Goal: Information Seeking & Learning: Learn about a topic

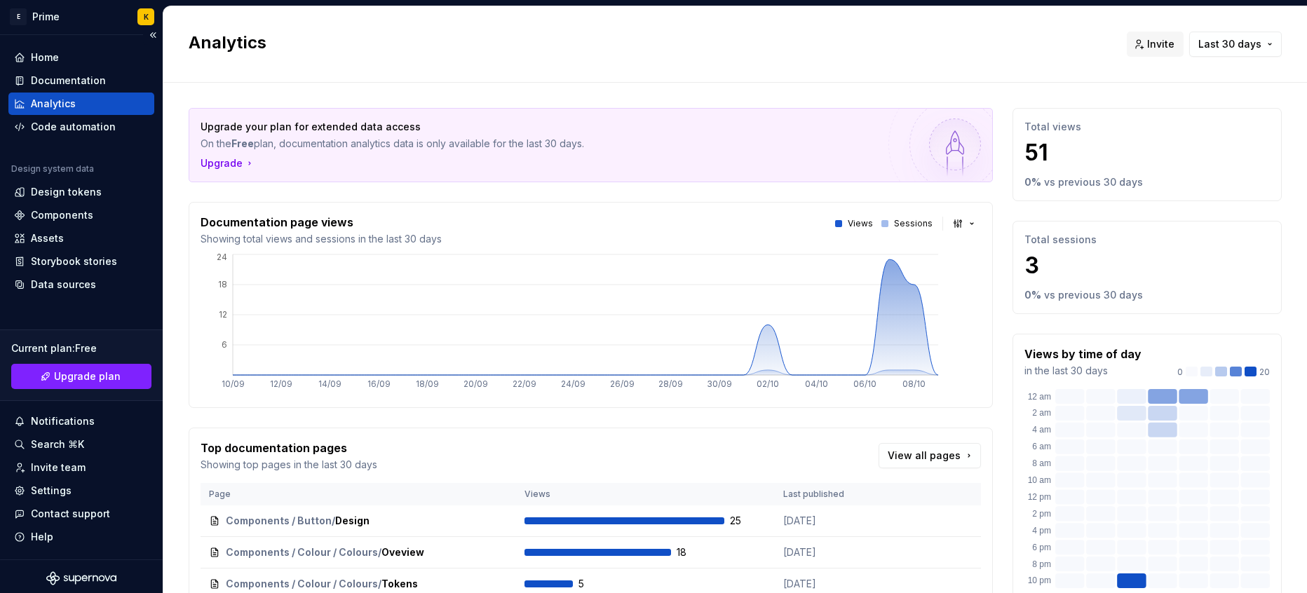
scroll to position [11, 0]
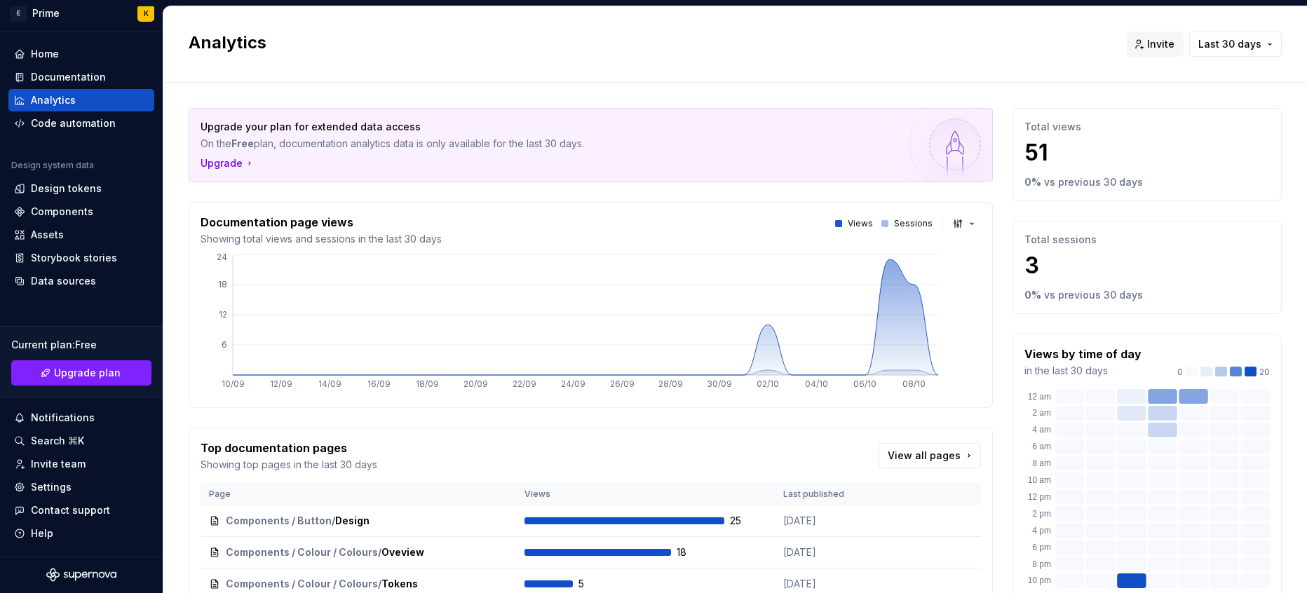
click at [86, 407] on div "Notifications" at bounding box center [81, 418] width 146 height 22
click at [83, 438] on html "E Prime K Home Documentation Analytics Code automation Design system data Desig…" at bounding box center [653, 296] width 1307 height 593
click at [83, 438] on div "Search ⌘K" at bounding box center [81, 441] width 135 height 14
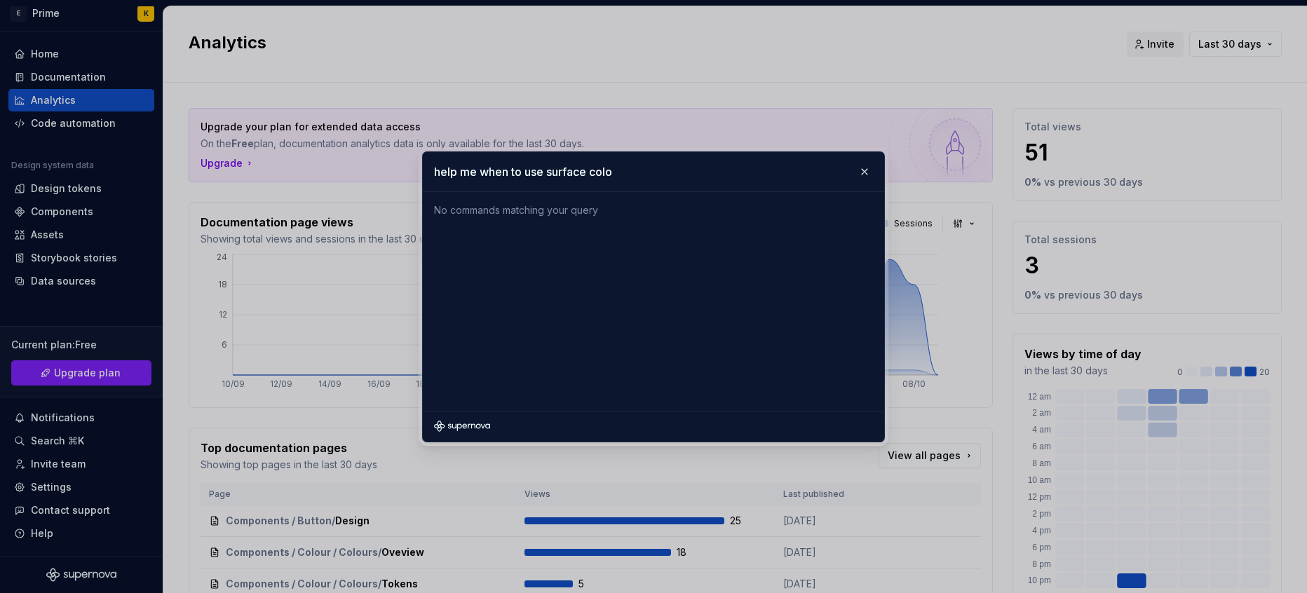
type input "help me when to use surface color"
click at [617, 182] on input "help me when to use surface color" at bounding box center [653, 171] width 461 height 39
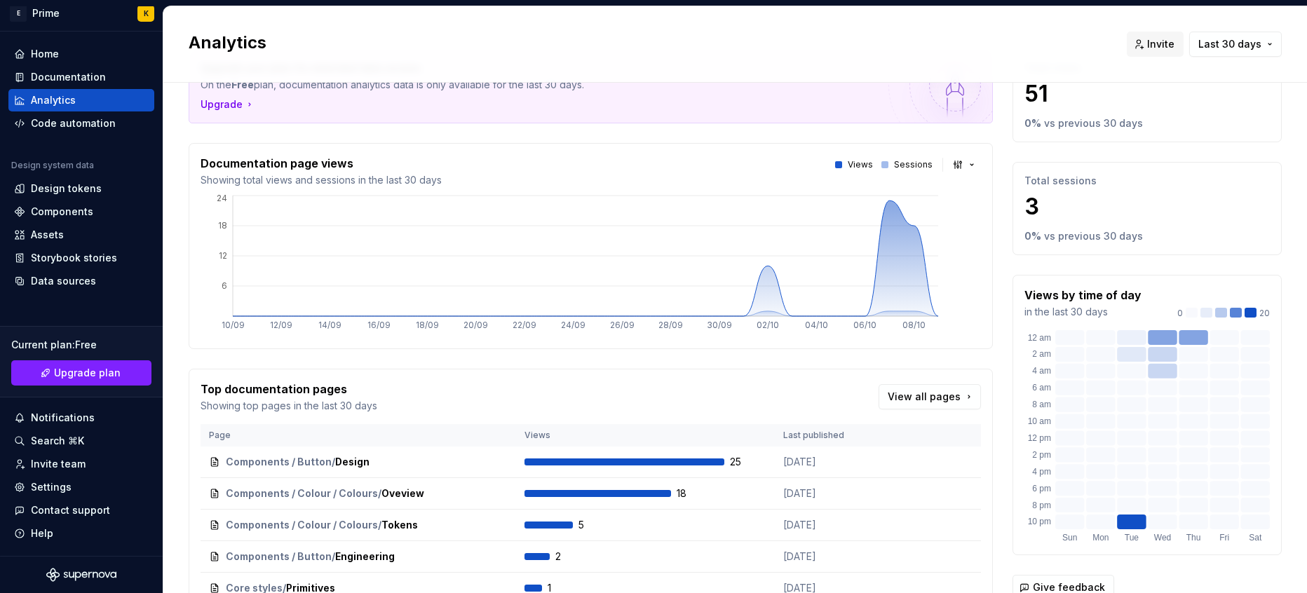
scroll to position [0, 0]
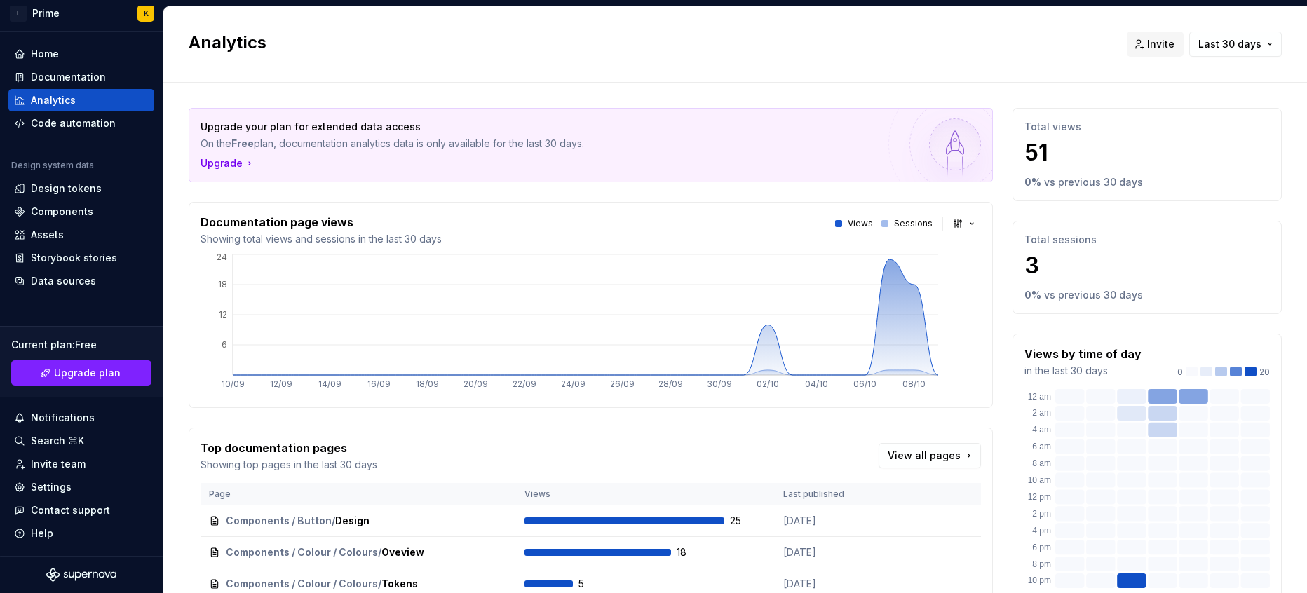
click at [365, 171] on div "Upgrade your plan for extended data access On the Free plan, documentation anal…" at bounding box center [590, 145] width 803 height 73
click at [86, 485] on div "Settings" at bounding box center [81, 487] width 135 height 14
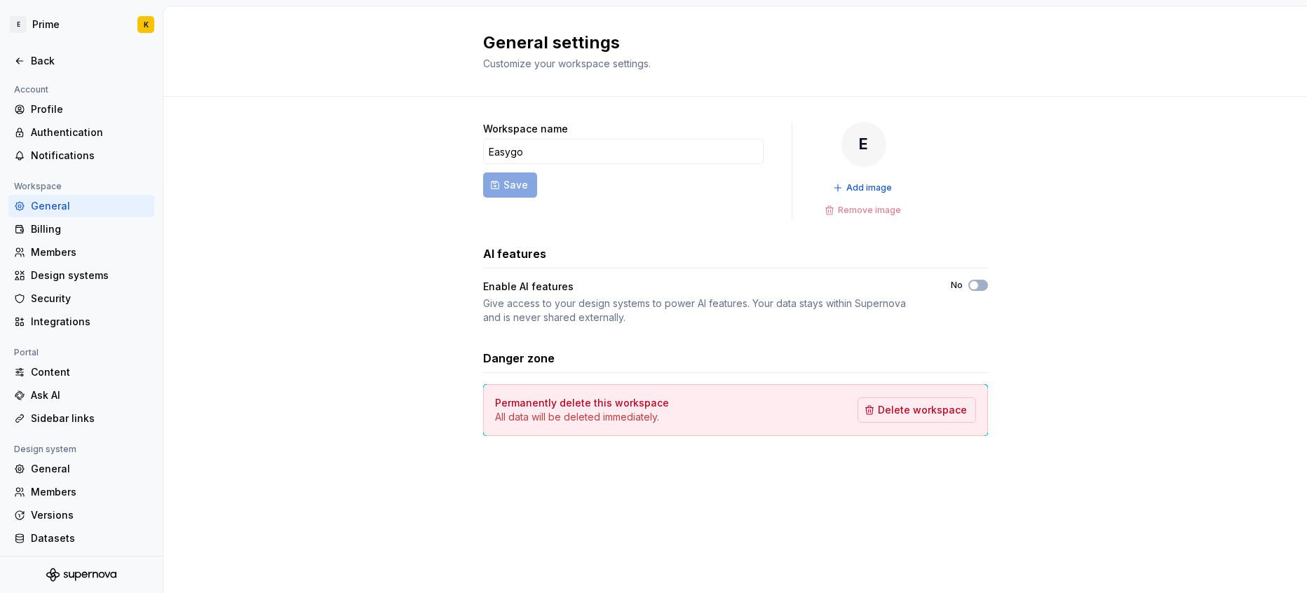
click at [75, 452] on div "Design system" at bounding box center [45, 449] width 74 height 17
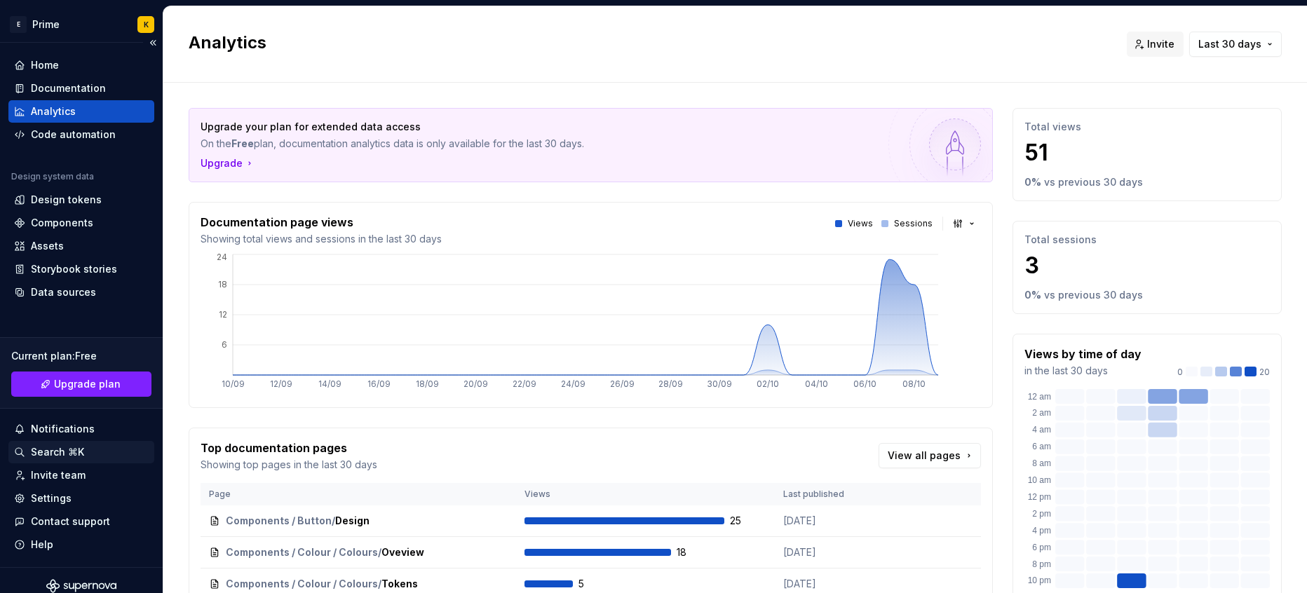
click at [45, 454] on div "Search ⌘K" at bounding box center [57, 452] width 53 height 14
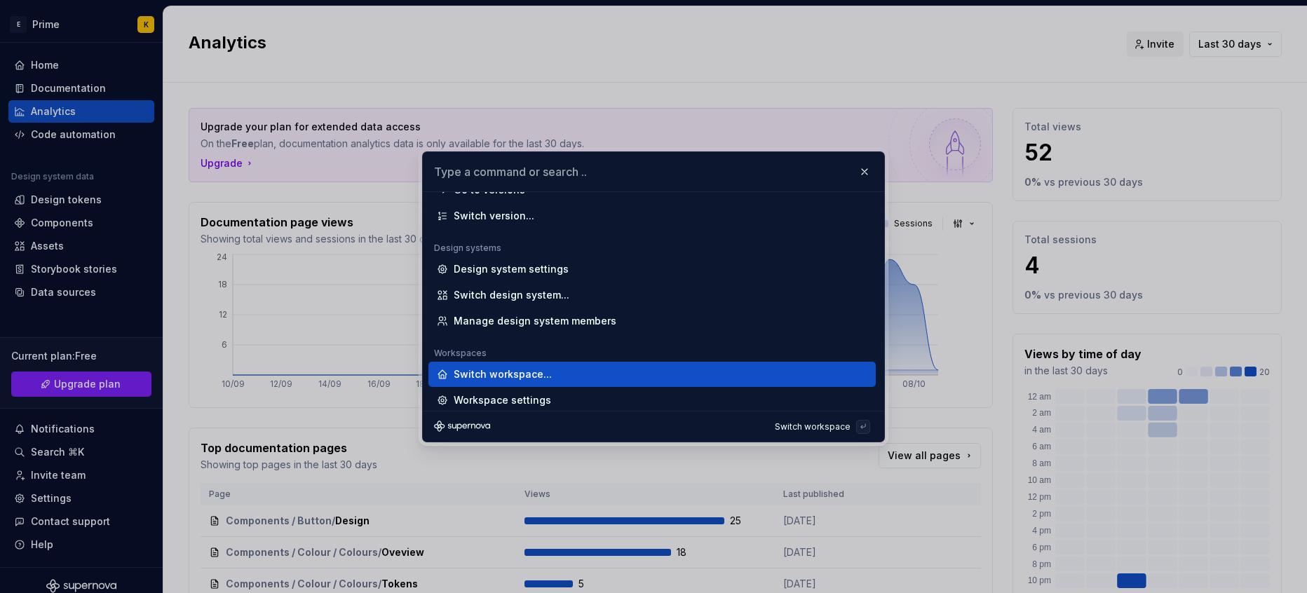
scroll to position [1041, 0]
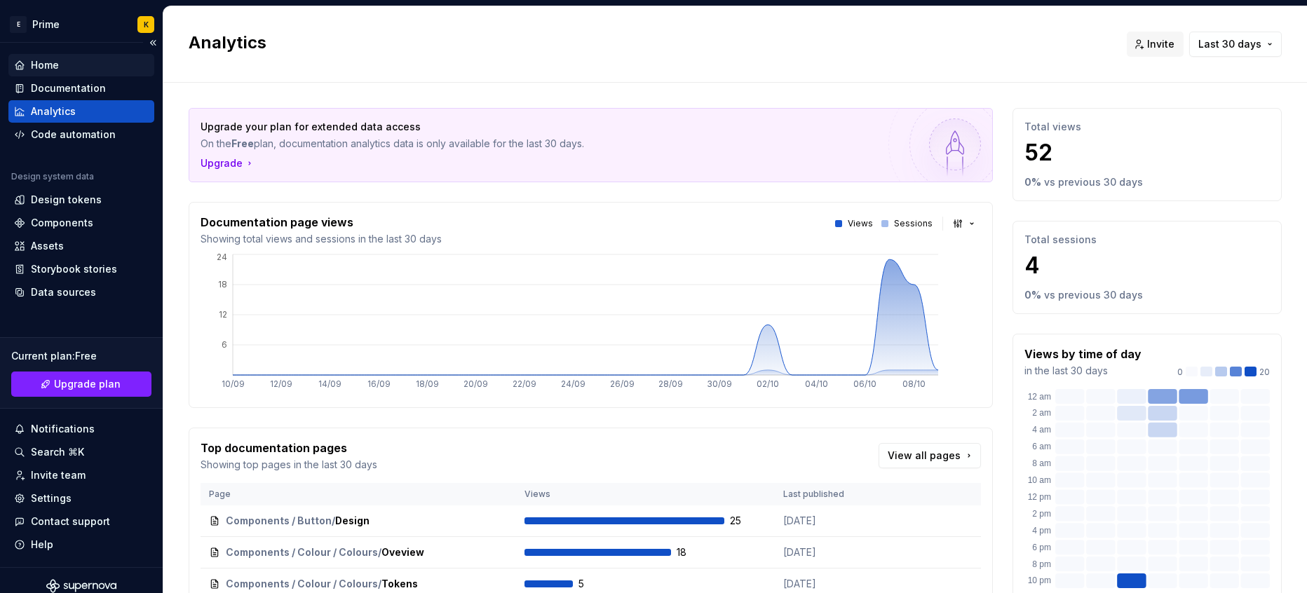
click at [57, 72] on div "Home" at bounding box center [81, 65] width 146 height 22
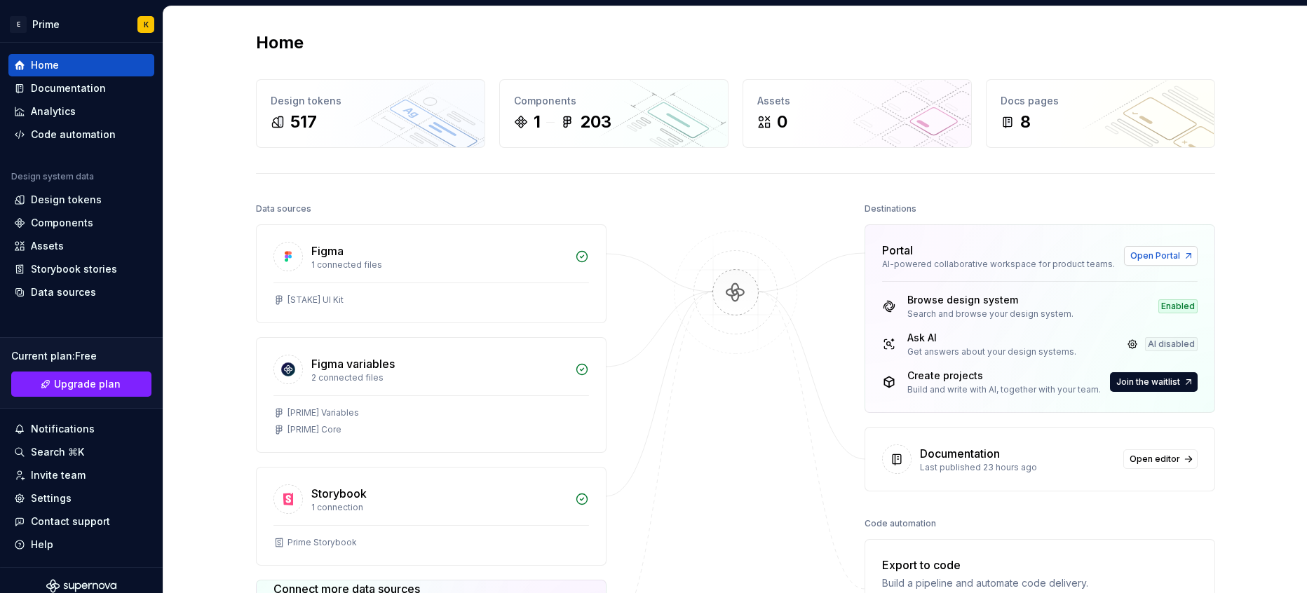
click at [1148, 249] on link "Open Portal" at bounding box center [1161, 256] width 74 height 20
click at [50, 61] on div "Home" at bounding box center [45, 65] width 28 height 14
click at [731, 373] on img at bounding box center [736, 307] width 136 height 152
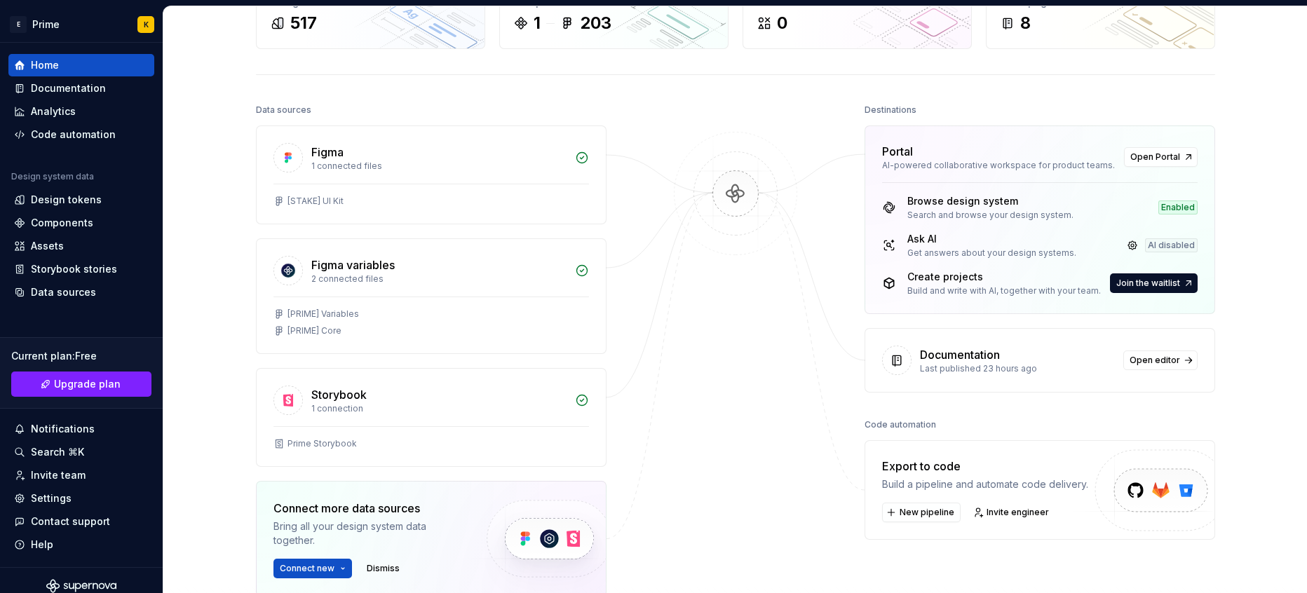
scroll to position [140, 0]
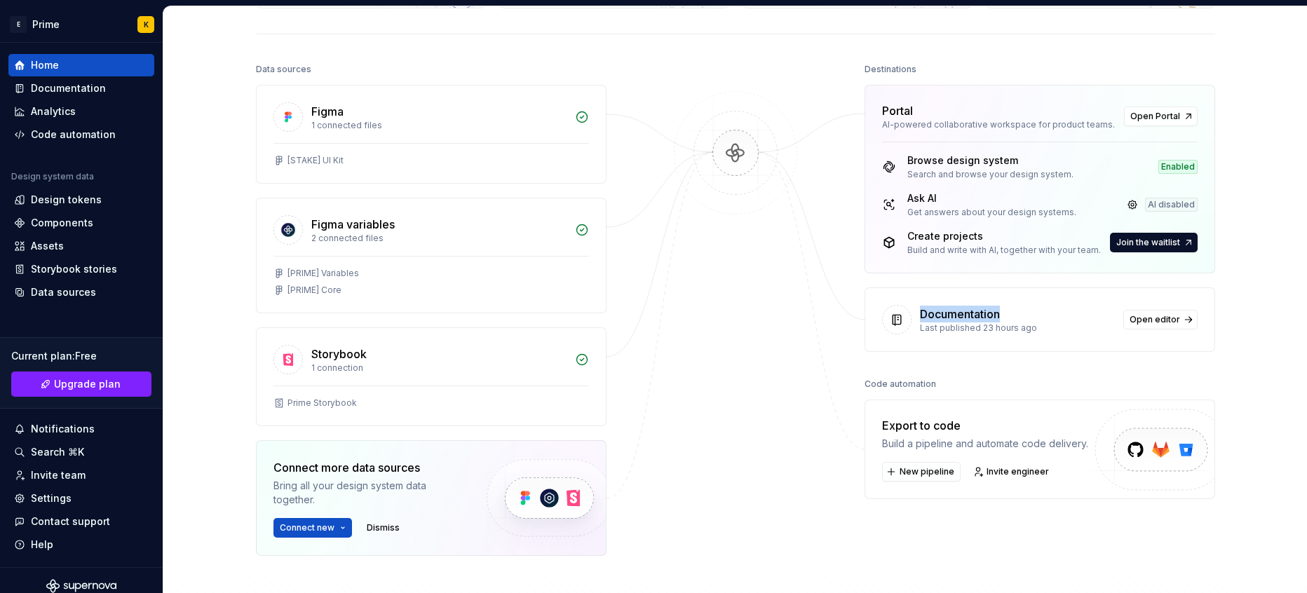
drag, startPoint x: 1060, startPoint y: 316, endPoint x: 877, endPoint y: 306, distance: 184.0
click at [871, 311] on div "Documentation Last published 23 hours ago Open editor" at bounding box center [1039, 319] width 349 height 63
click at [940, 182] on div "Browse design system Search and browse your design system. Enabled Ask AI Get a…" at bounding box center [1039, 207] width 349 height 131
click at [703, 191] on img at bounding box center [736, 167] width 136 height 152
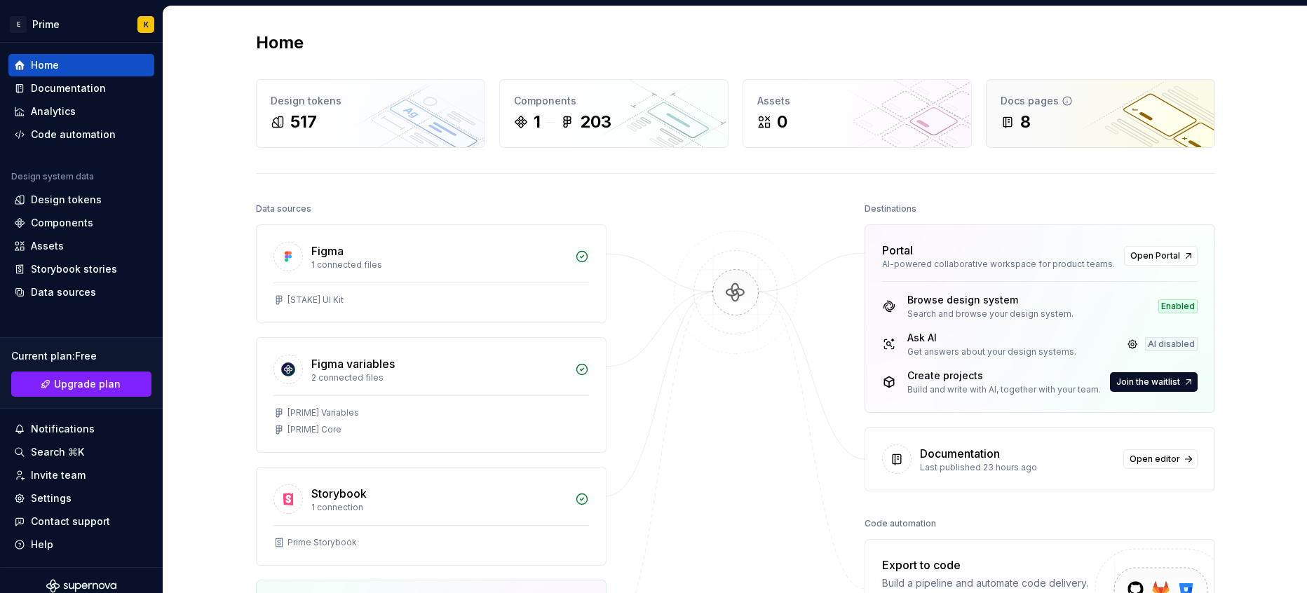
scroll to position [0, 0]
